Goal: Register for event/course

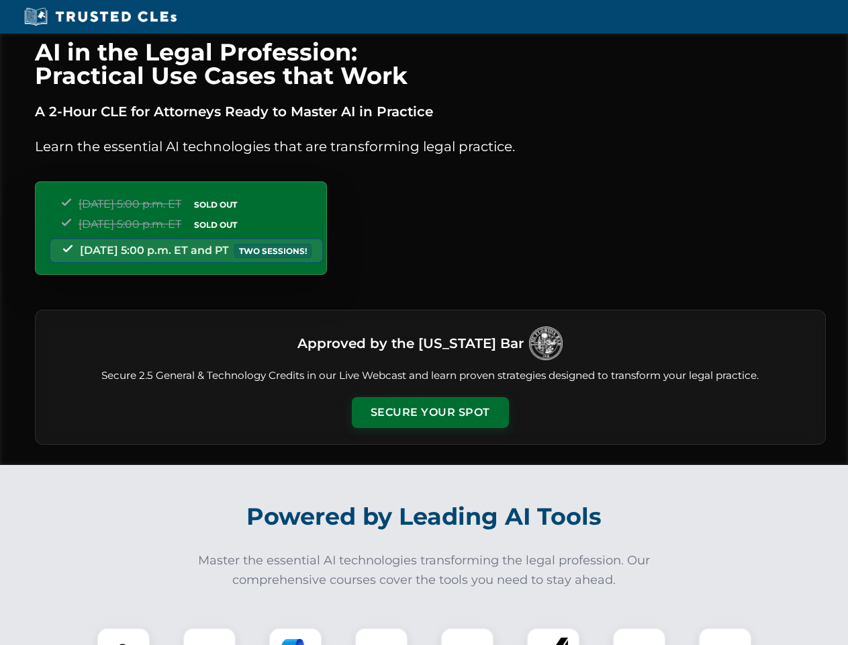
click at [430, 412] on button "Secure Your Spot" at bounding box center [430, 412] width 157 height 31
click at [124, 636] on img at bounding box center [123, 654] width 39 height 39
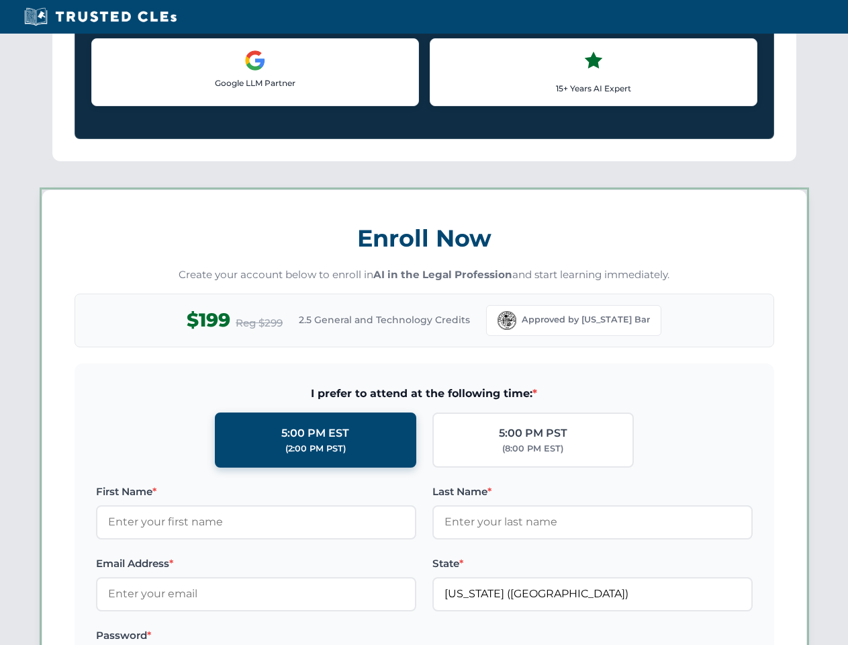
click at [295, 636] on label "Password *" at bounding box center [256, 635] width 320 height 16
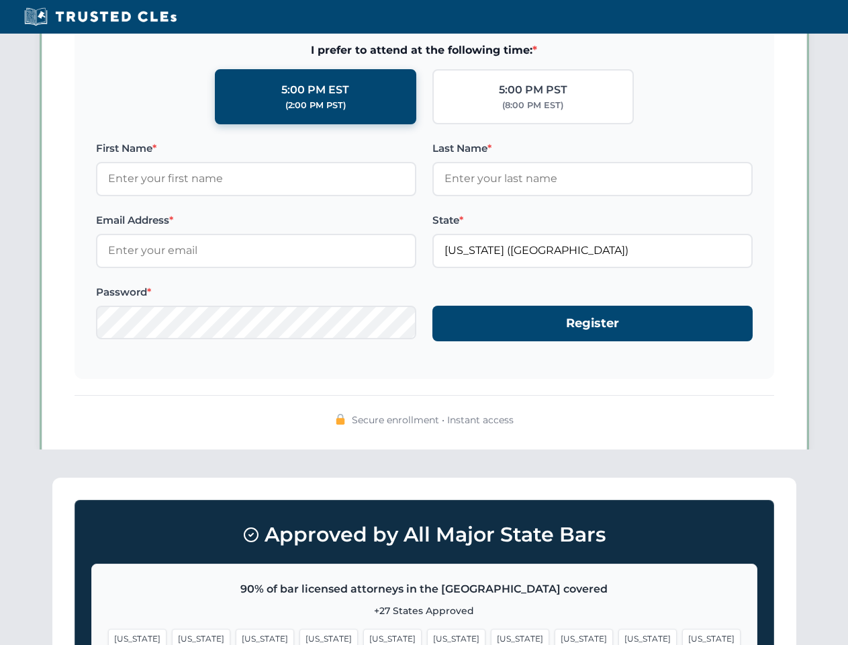
click at [618, 636] on span "[US_STATE]" at bounding box center [647, 638] width 58 height 19
